Goal: Transaction & Acquisition: Purchase product/service

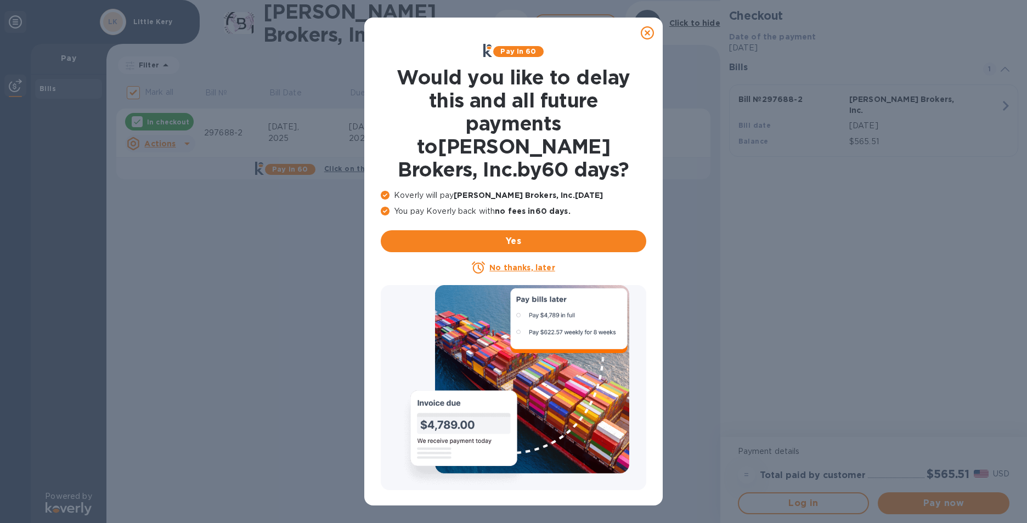
click at [515, 263] on u "No thanks, later" at bounding box center [521, 267] width 65 height 9
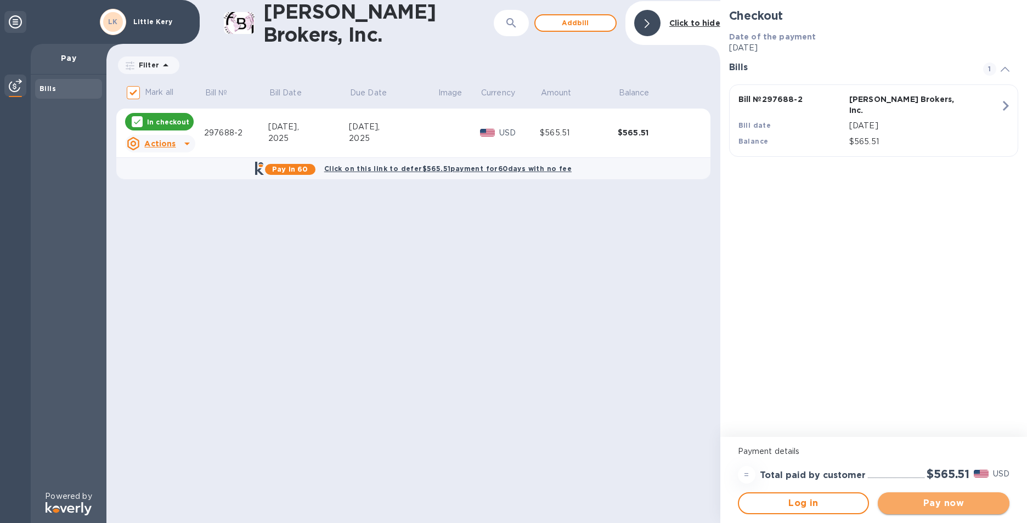
click at [957, 504] on span "Pay now" at bounding box center [943, 503] width 114 height 13
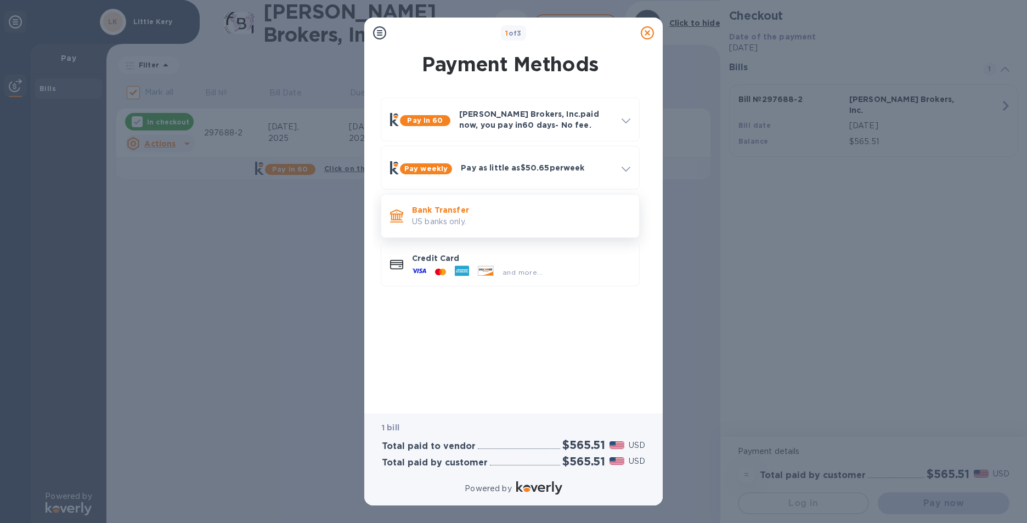
click at [514, 223] on p "US banks only." at bounding box center [521, 222] width 218 height 12
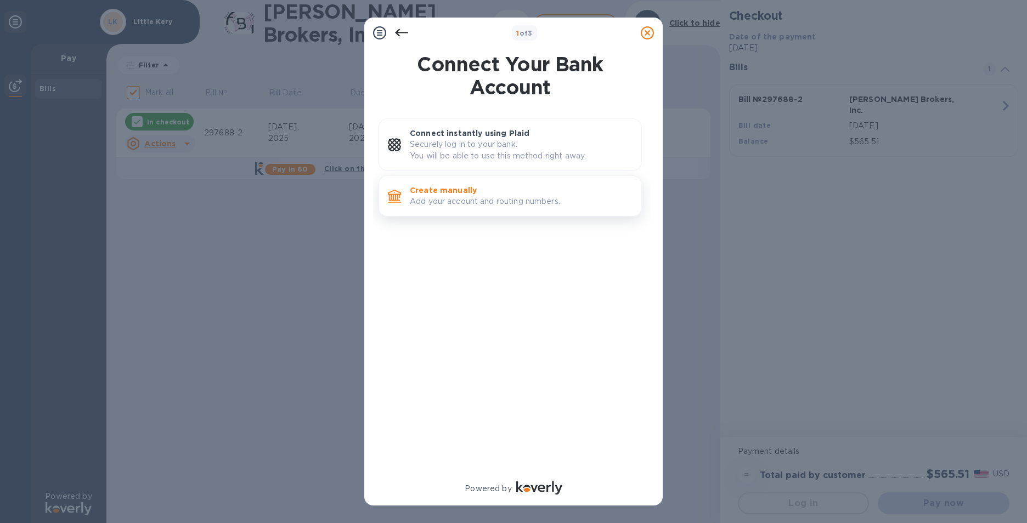
click at [503, 203] on p "Add your account and routing numbers." at bounding box center [521, 202] width 223 height 12
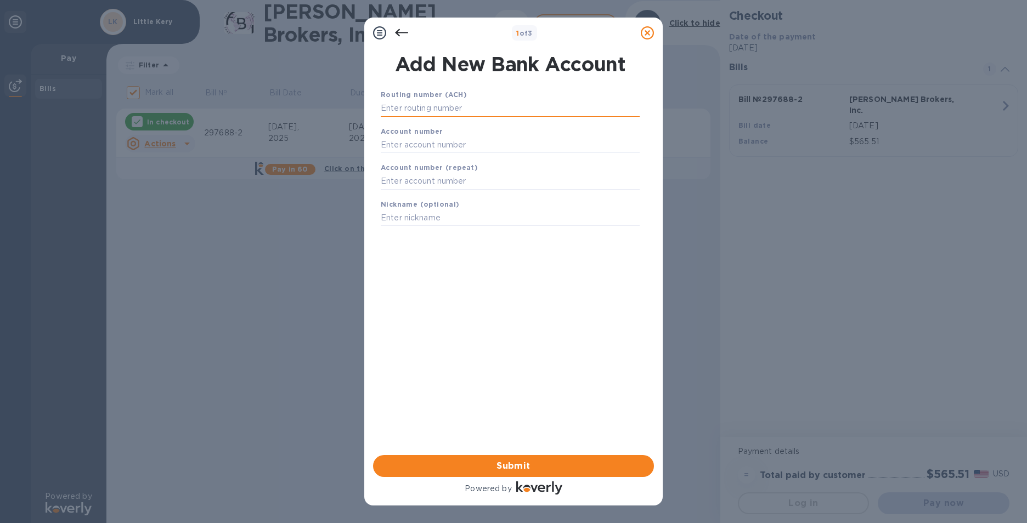
click at [486, 110] on input "text" at bounding box center [510, 108] width 259 height 16
type input "322271627"
click at [466, 161] on input "text" at bounding box center [510, 158] width 259 height 16
type input "273270956"
click at [464, 194] on input "text" at bounding box center [510, 195] width 259 height 16
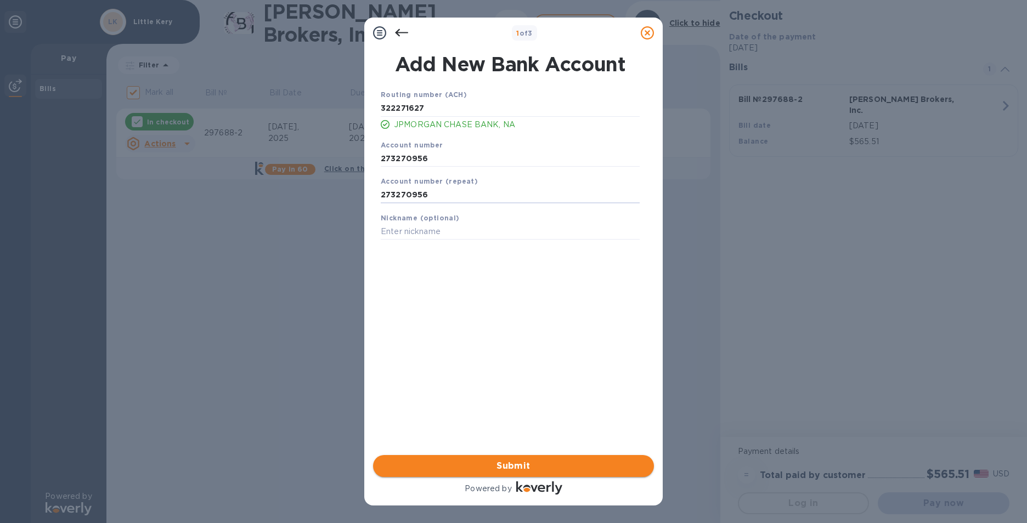
type input "273270956"
click at [468, 463] on span "Submit" at bounding box center [513, 466] width 263 height 13
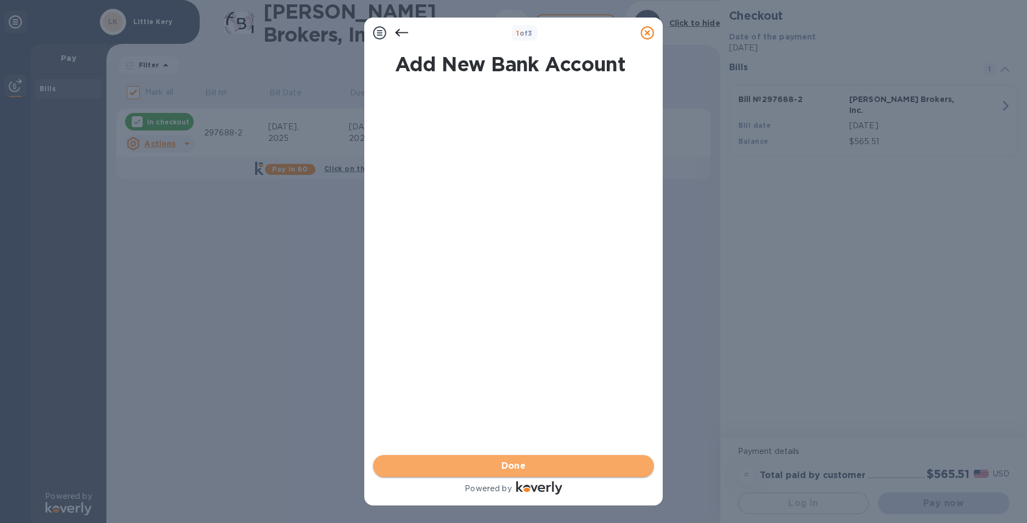
click at [485, 465] on span "Done" at bounding box center [513, 466] width 263 height 13
click at [486, 465] on span "Submit" at bounding box center [513, 466] width 263 height 13
